Goal: Navigation & Orientation: Find specific page/section

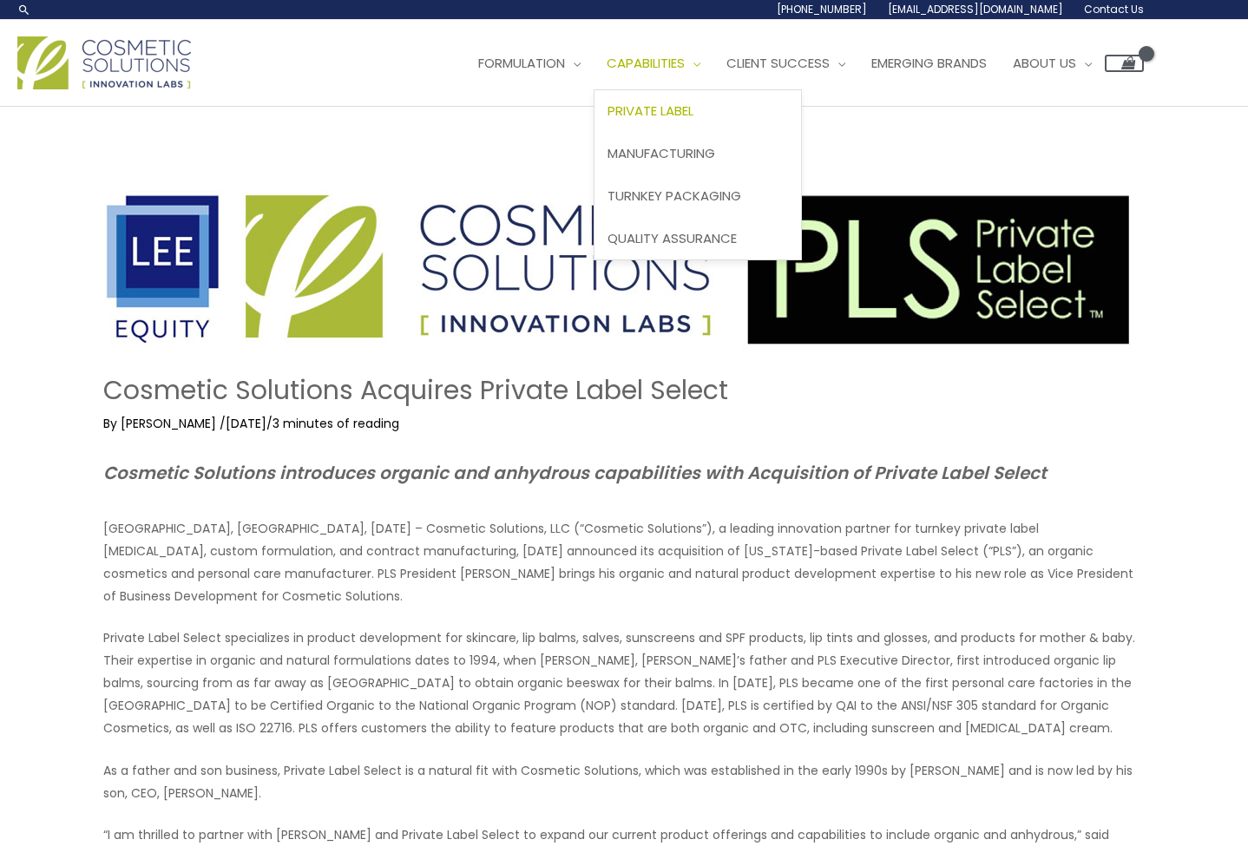
click at [667, 109] on span "Private Label" at bounding box center [651, 111] width 86 height 18
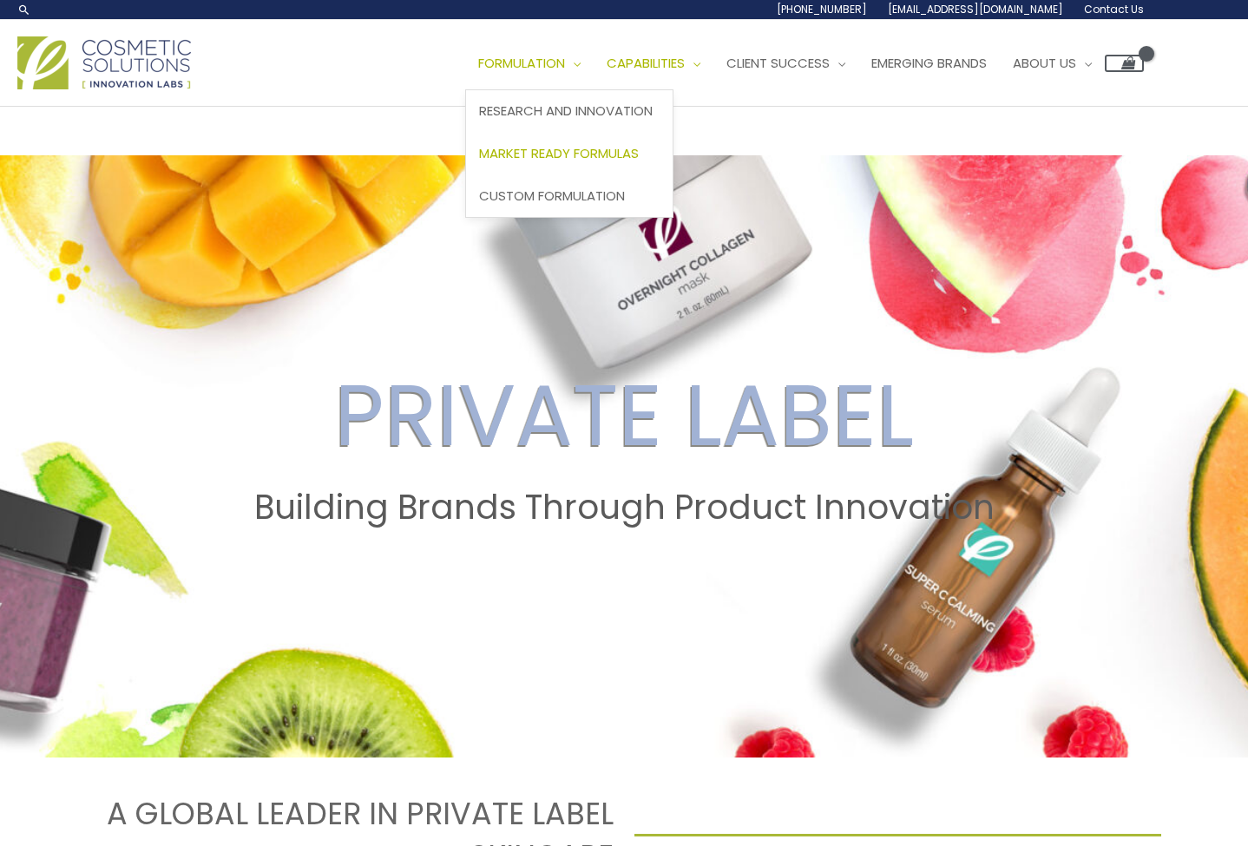
click at [524, 155] on span "Market Ready Formulas" at bounding box center [559, 153] width 160 height 18
